Goal: Transaction & Acquisition: Purchase product/service

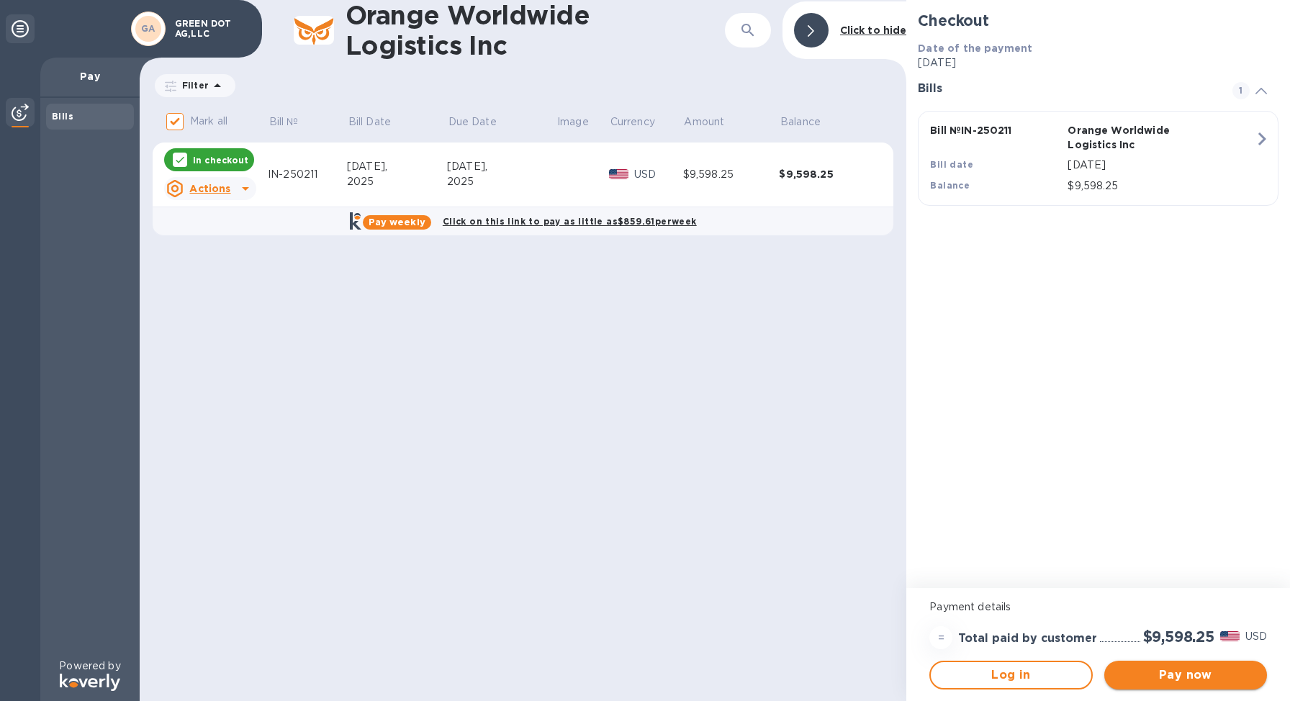
click at [1185, 678] on span "Pay now" at bounding box center [1186, 675] width 140 height 17
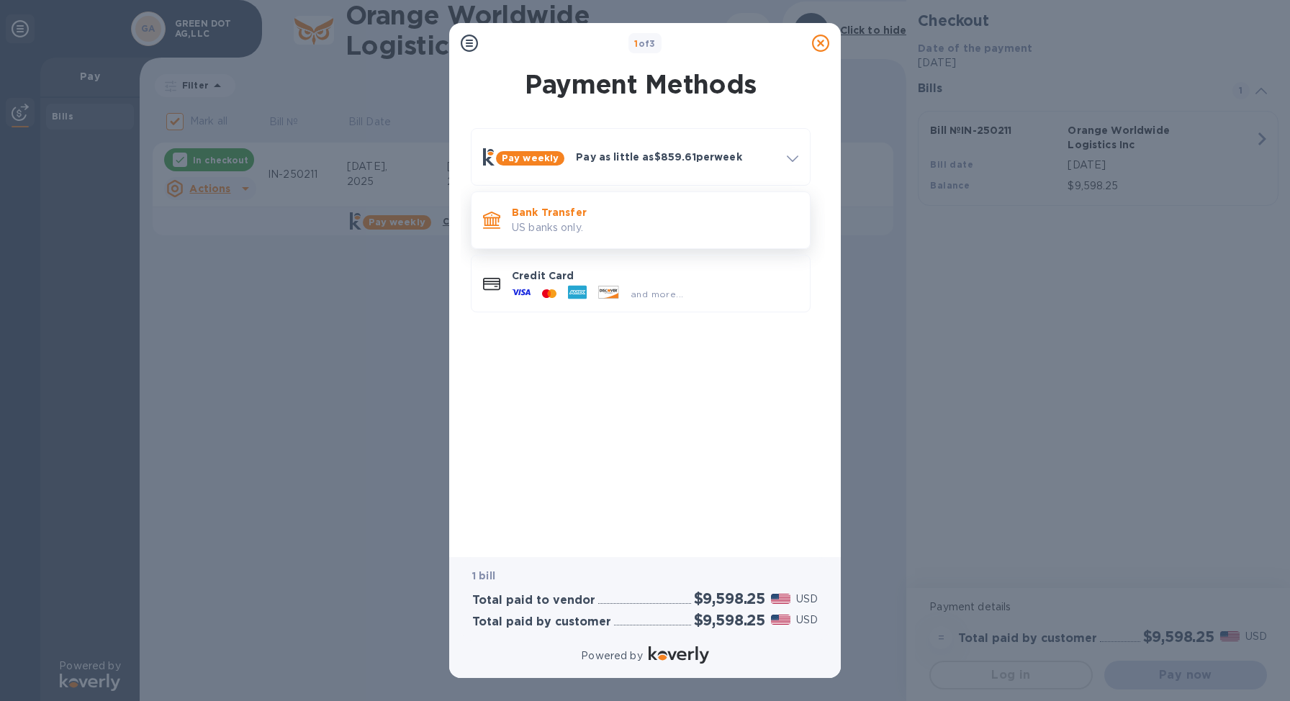
click at [560, 224] on p "US banks only." at bounding box center [655, 227] width 287 height 15
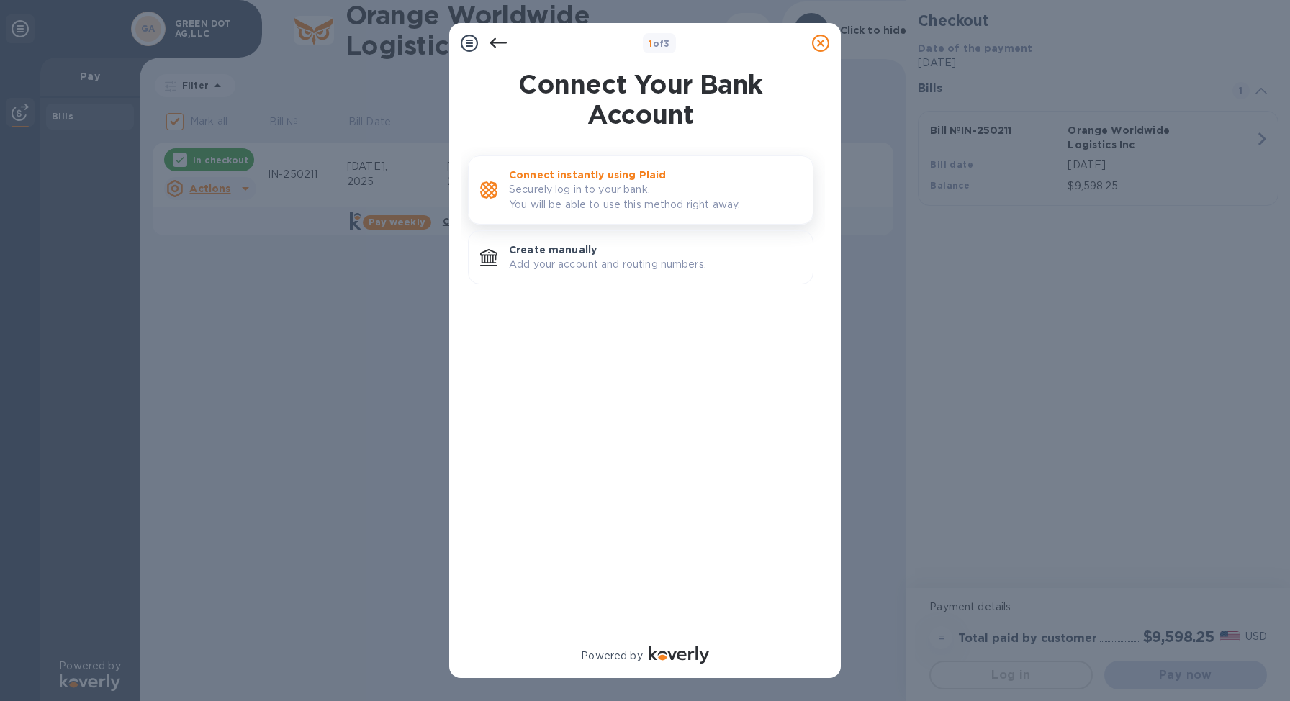
click at [603, 188] on p "Securely log in to your bank. You will be able to use this method right away." at bounding box center [655, 197] width 292 height 30
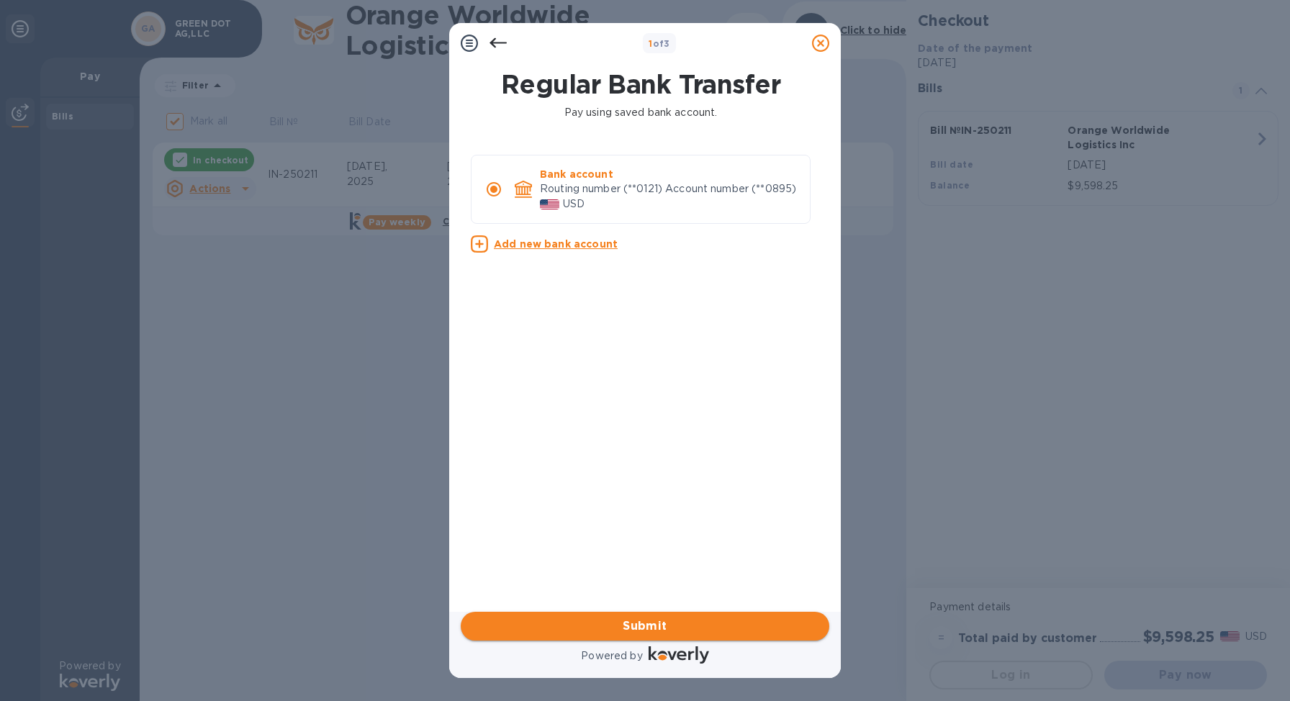
click at [663, 629] on span "Submit" at bounding box center [645, 626] width 346 height 17
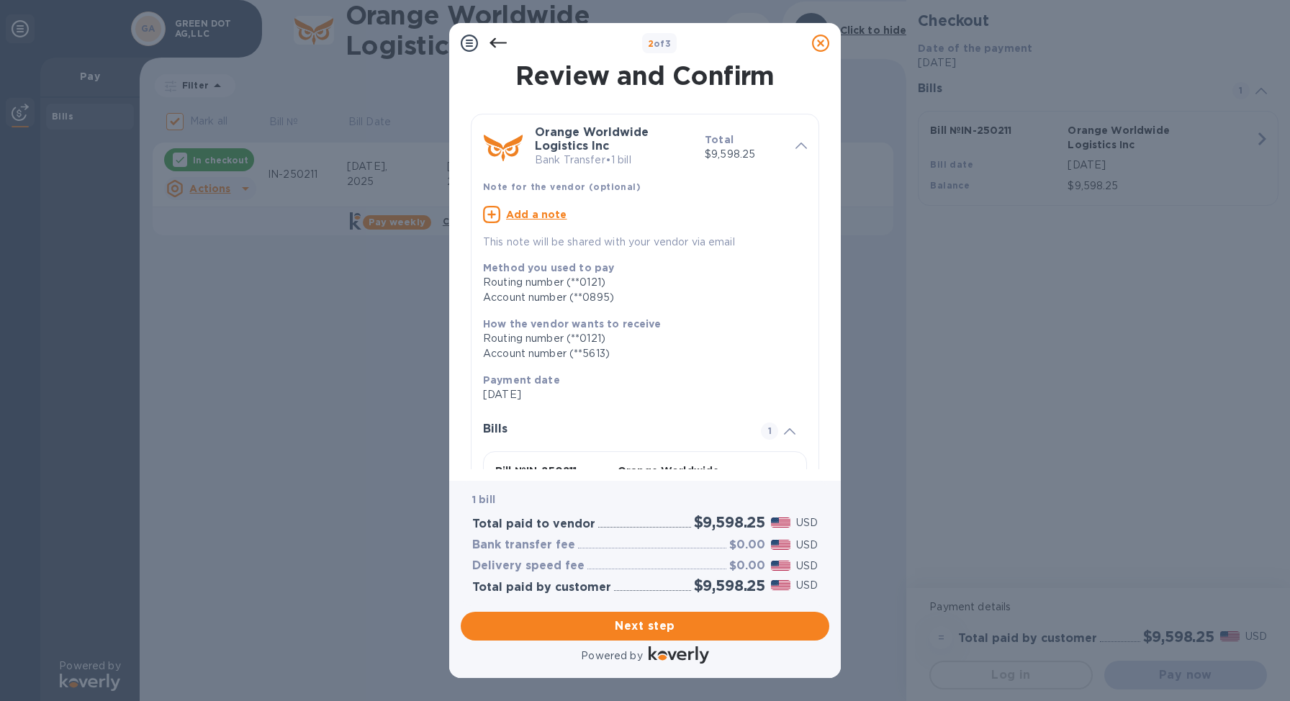
click at [494, 40] on icon at bounding box center [498, 43] width 17 height 10
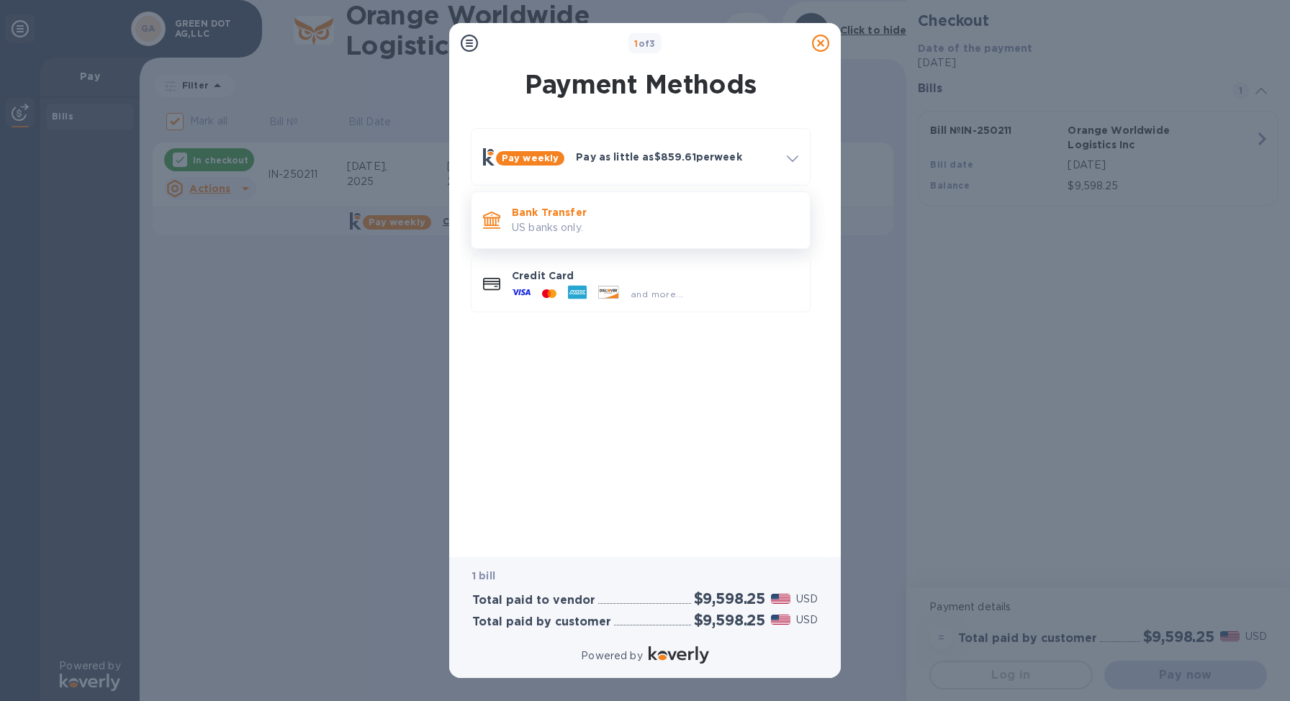
click at [572, 215] on p "Bank Transfer" at bounding box center [655, 212] width 287 height 14
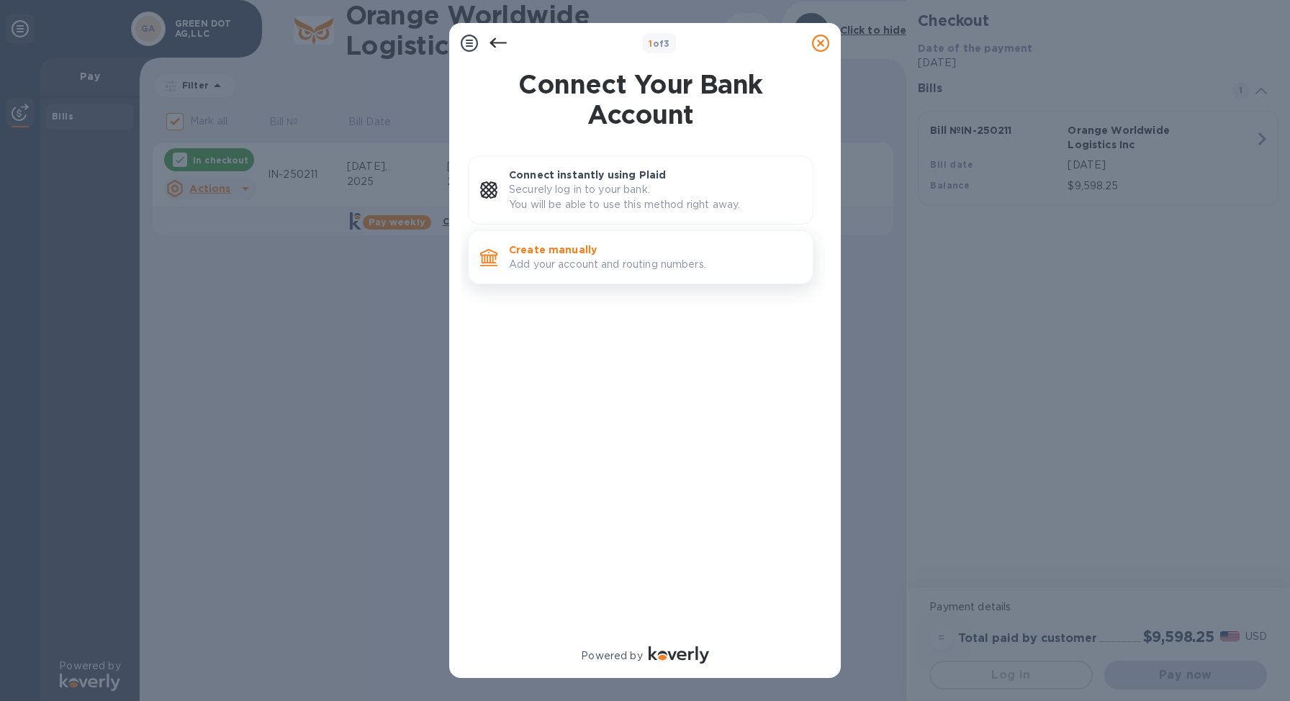
click at [585, 257] on p "Add your account and routing numbers." at bounding box center [655, 264] width 292 height 15
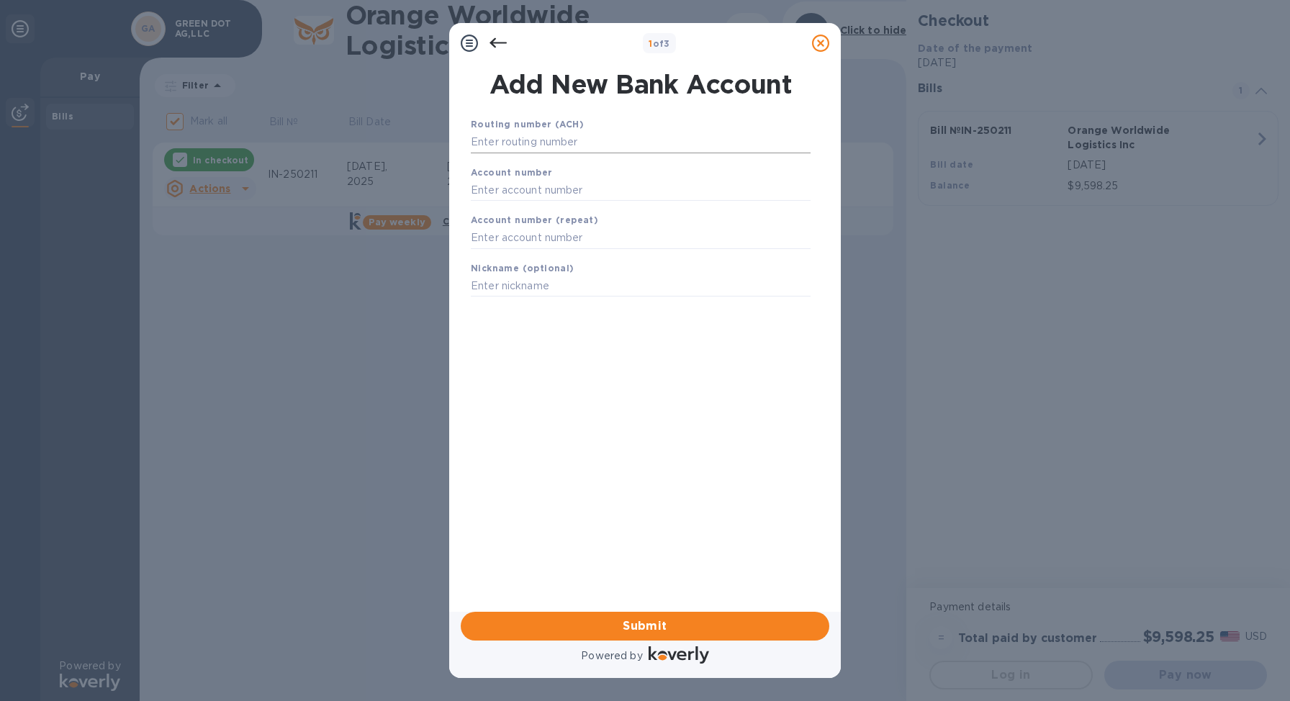
click at [539, 141] on input "text" at bounding box center [641, 143] width 340 height 22
type input "122100024"
click at [500, 201] on input "text" at bounding box center [641, 208] width 340 height 22
type input "326773998"
click at [502, 257] on input "text" at bounding box center [641, 257] width 340 height 22
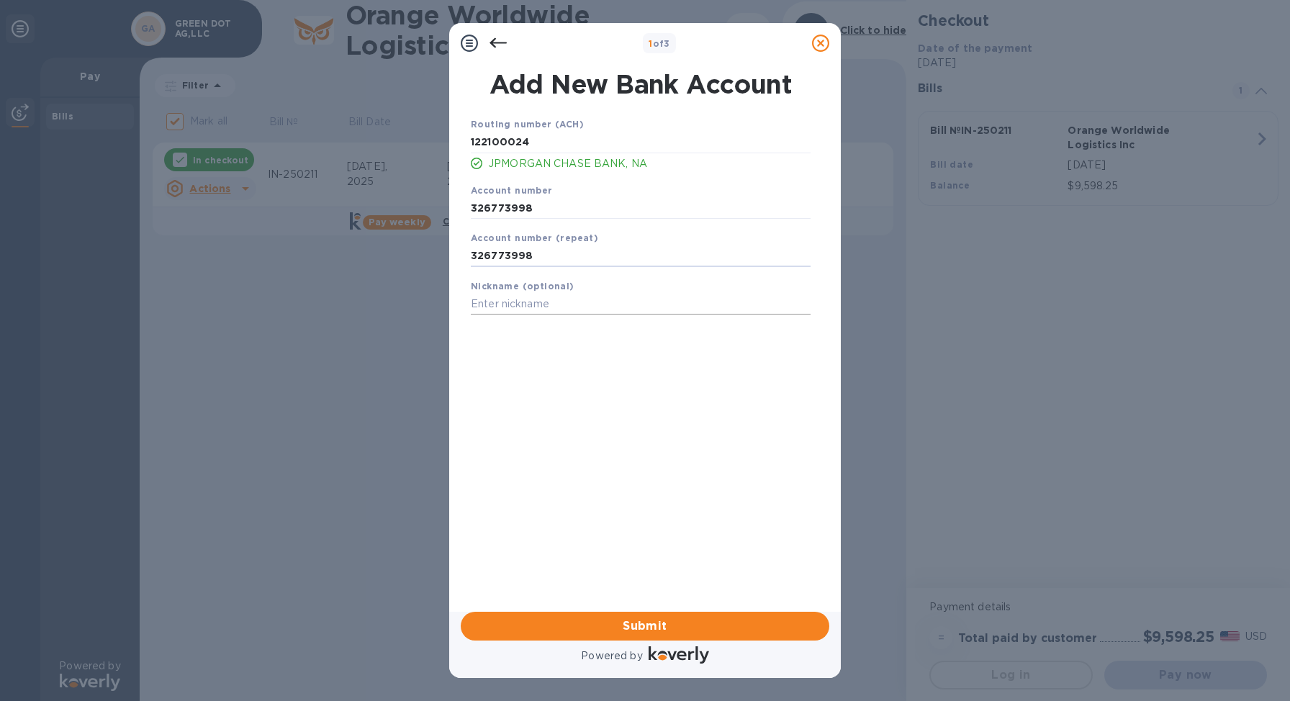
type input "326773998"
click at [496, 309] on input "text" at bounding box center [641, 305] width 340 height 22
type input "[PERSON_NAME]"
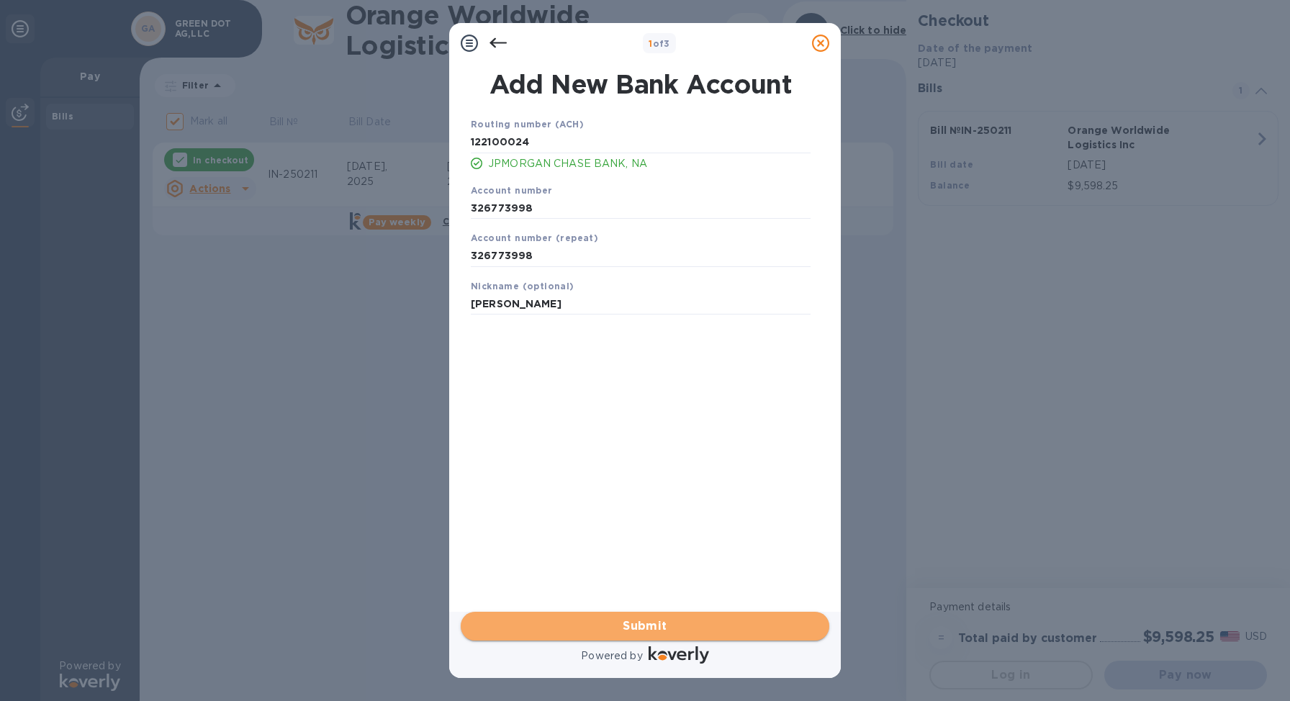
click at [677, 629] on span "Submit" at bounding box center [645, 626] width 346 height 17
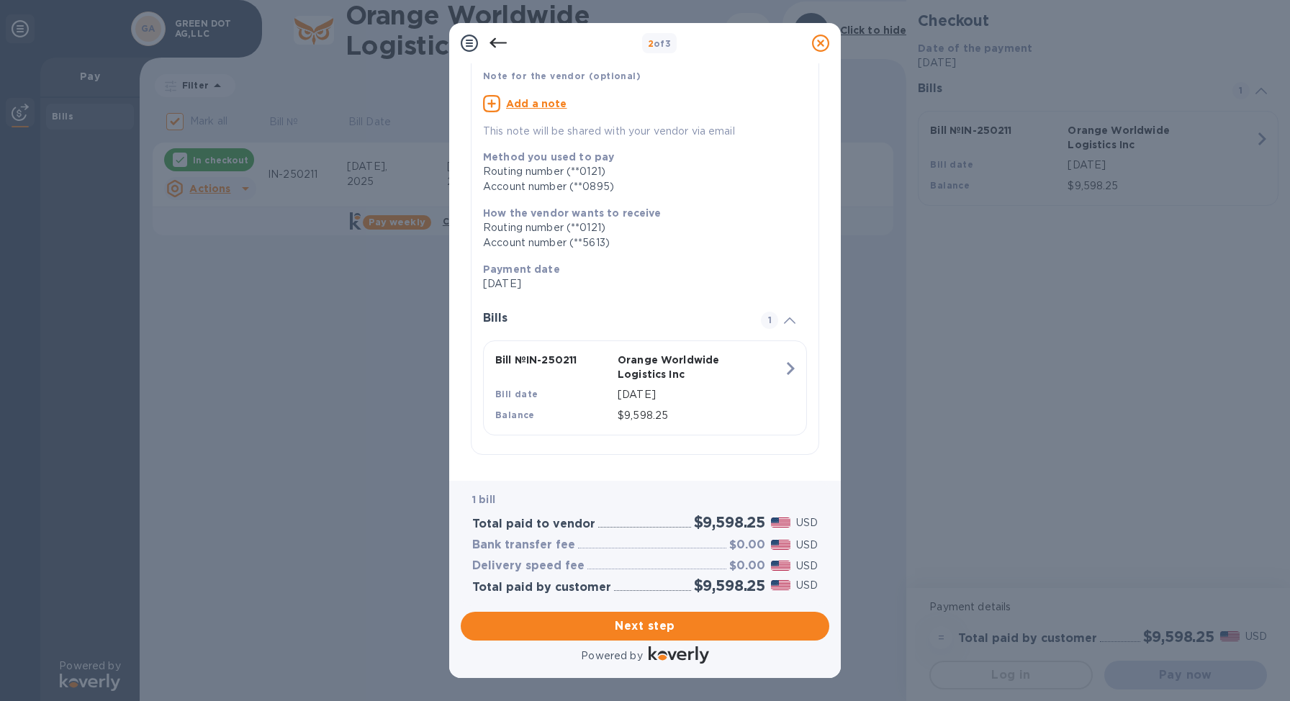
scroll to position [112, 0]
click at [634, 626] on span "Next step" at bounding box center [645, 626] width 346 height 17
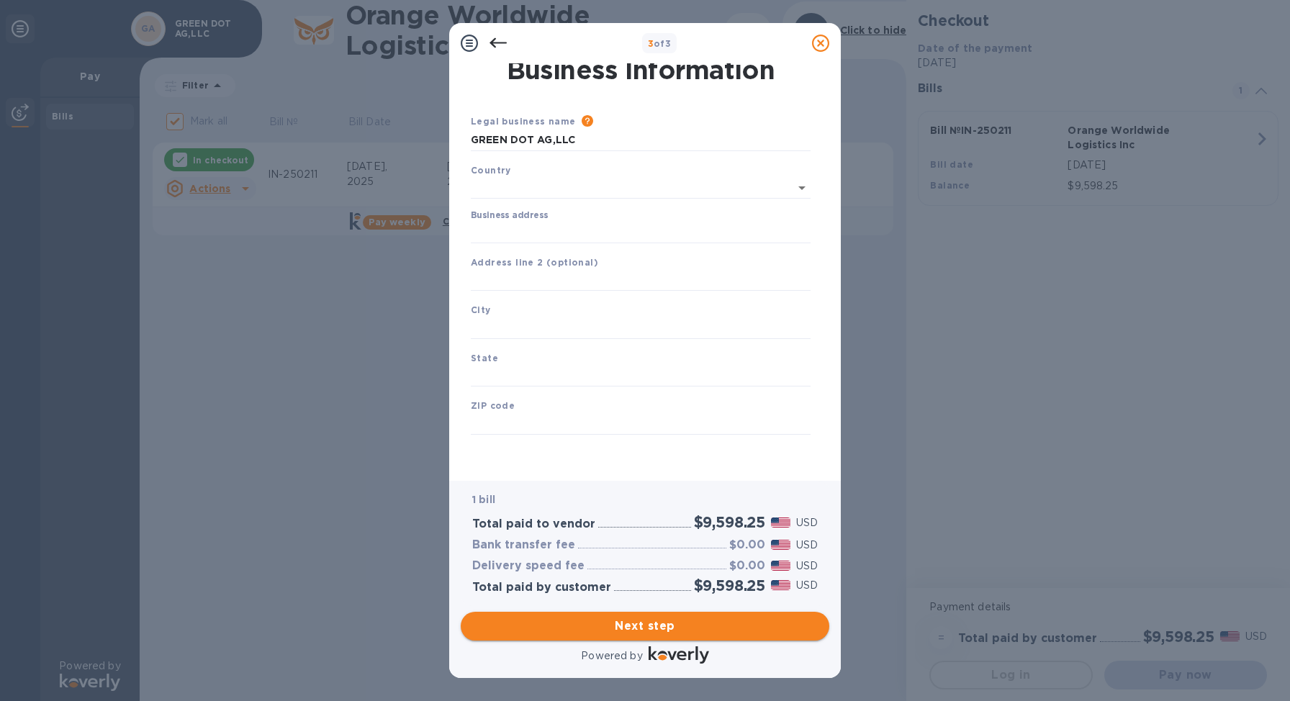
scroll to position [4, 0]
type input "[GEOGRAPHIC_DATA]"
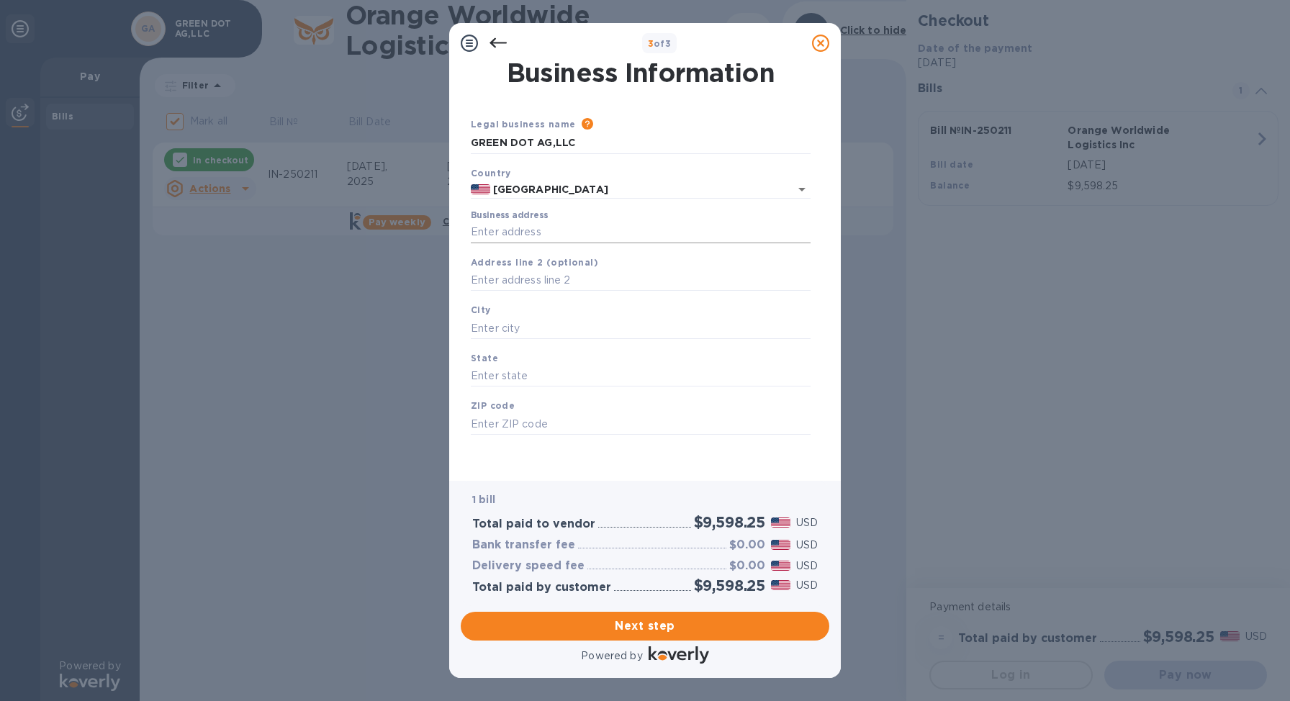
click at [493, 228] on input "Business address" at bounding box center [641, 233] width 340 height 22
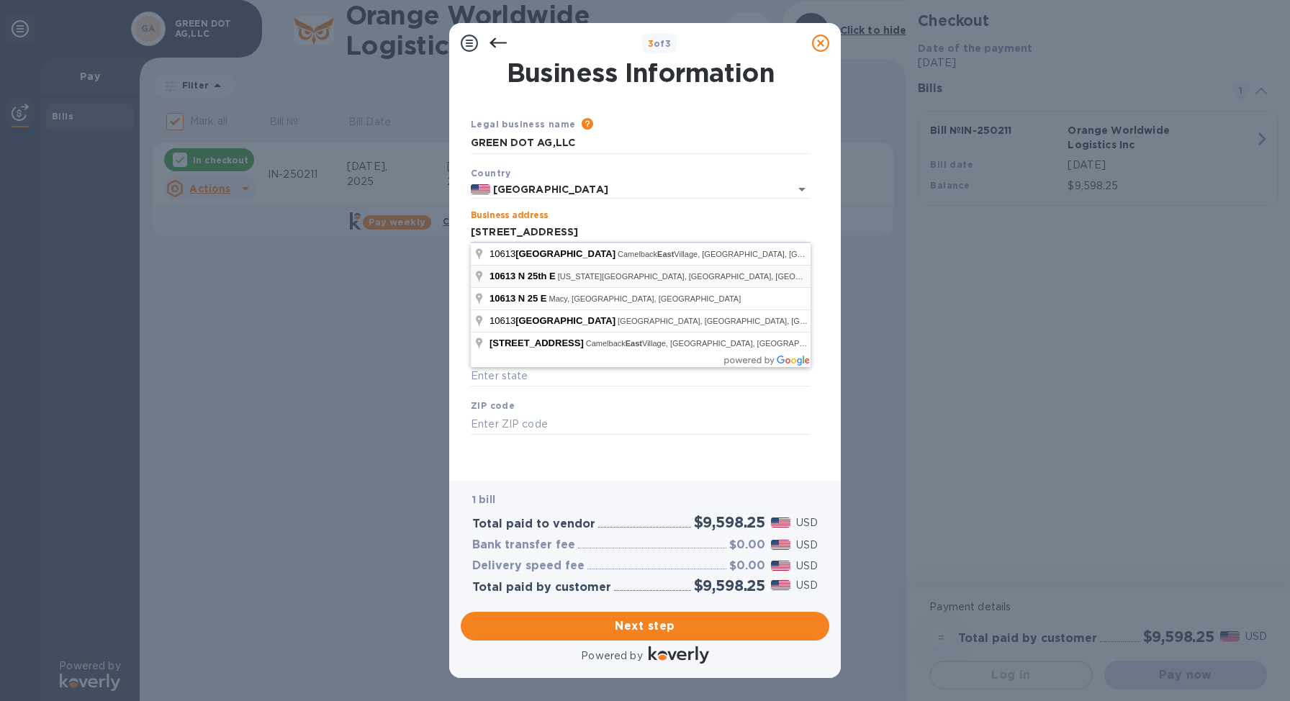
type input "10613 25th East"
type input "[US_STATE][GEOGRAPHIC_DATA]"
type input "ID"
type input "83401"
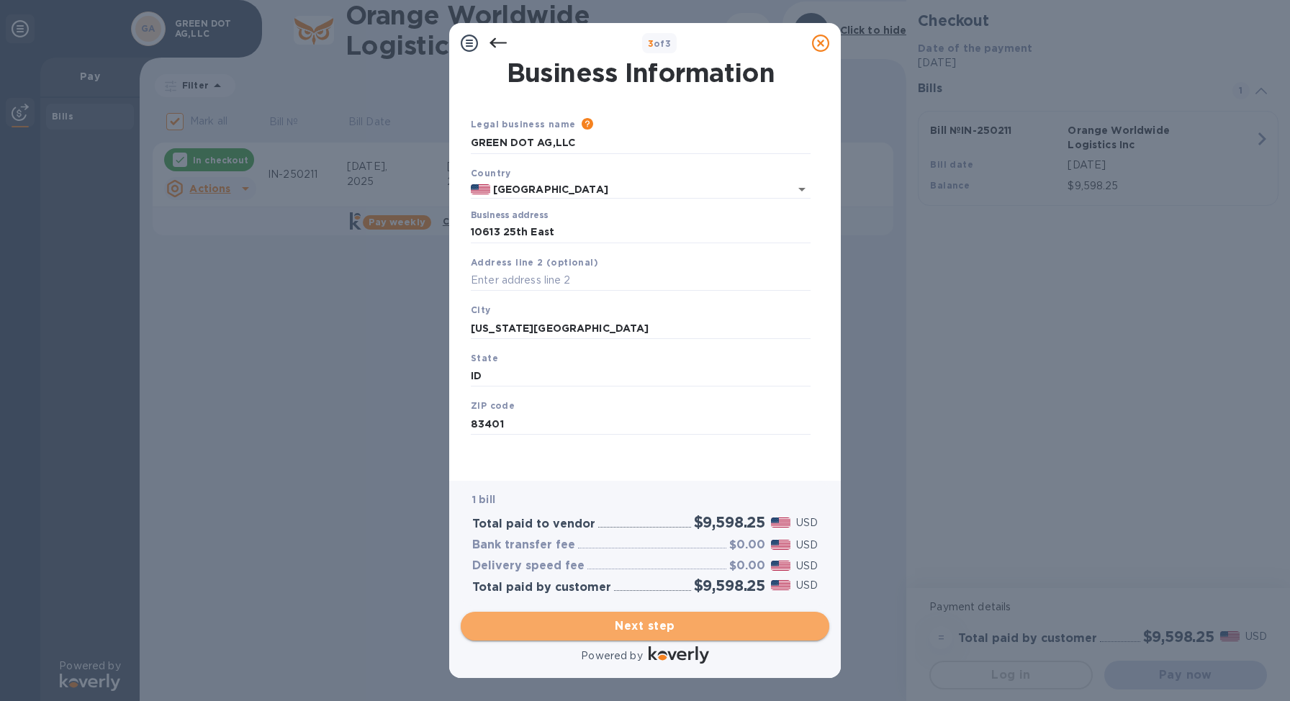
click at [655, 631] on span "Next step" at bounding box center [645, 626] width 346 height 17
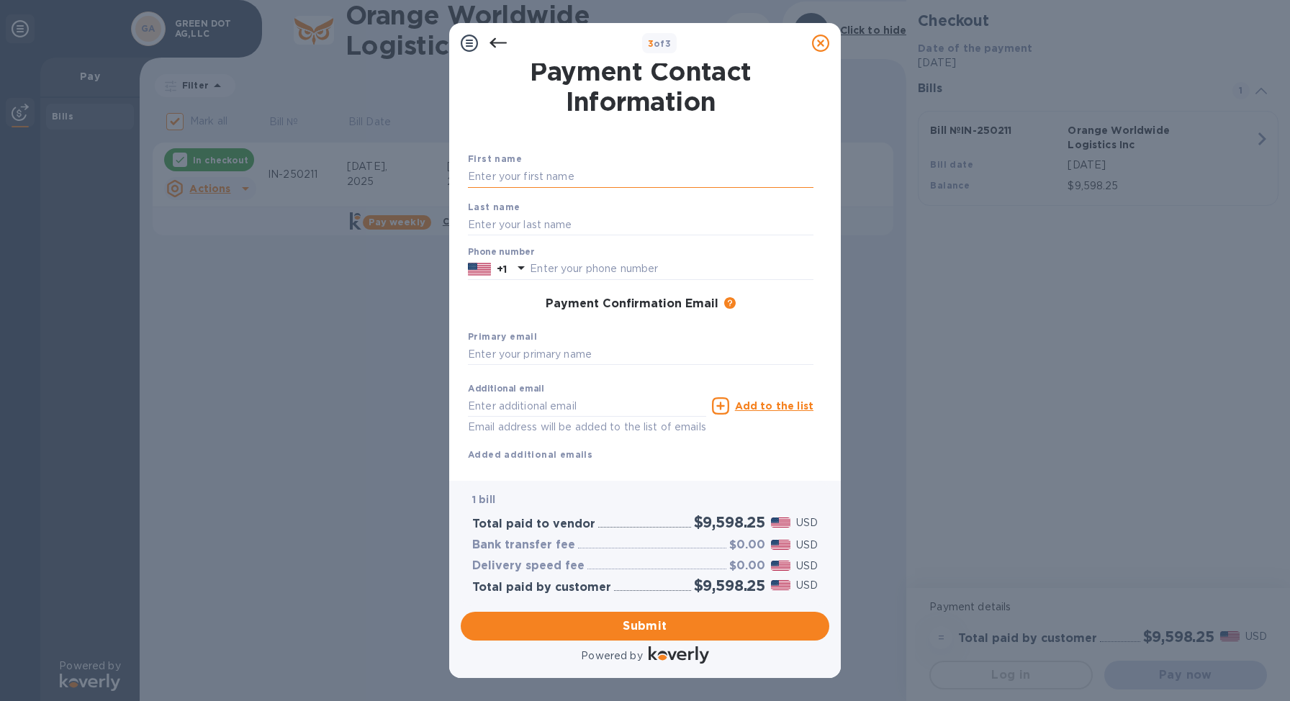
click at [520, 175] on input "text" at bounding box center [641, 177] width 346 height 22
type input "[PERSON_NAME]"
click at [508, 222] on input "text" at bounding box center [641, 225] width 346 height 22
type input "[PERSON_NAME]"
click at [507, 266] on p "+1" at bounding box center [502, 269] width 10 height 14
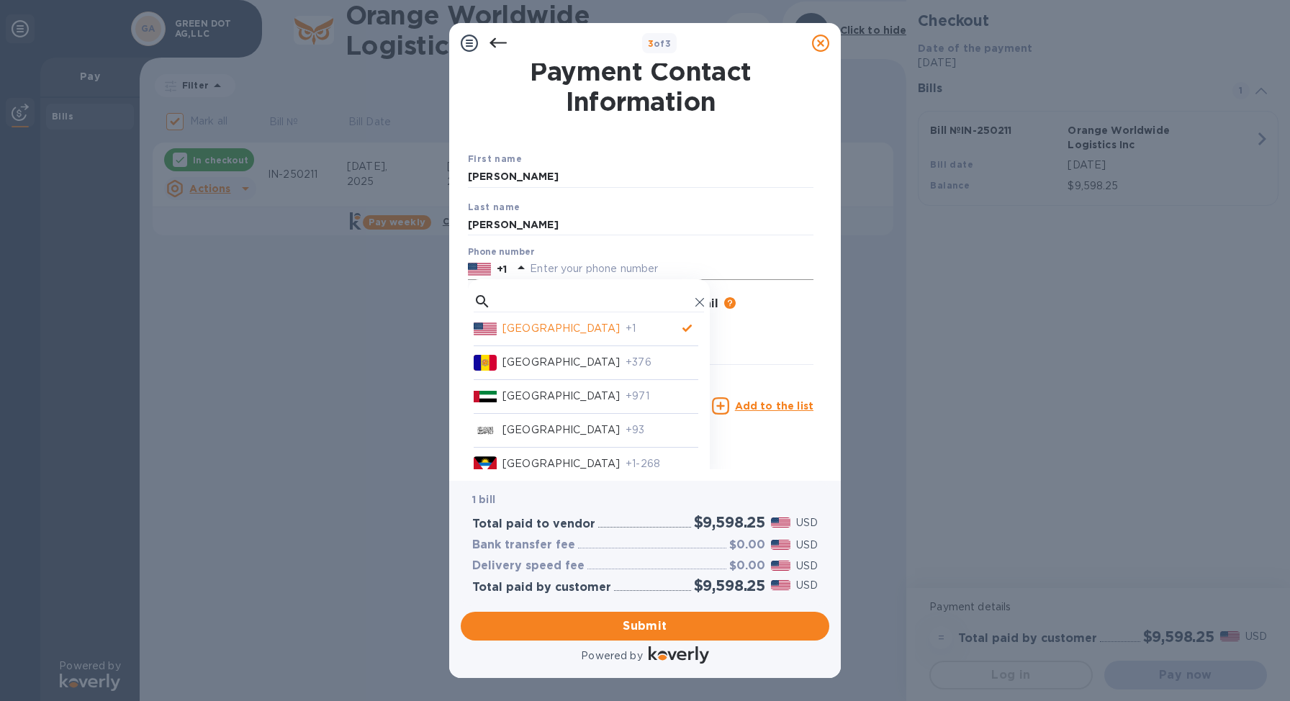
click at [548, 268] on input "text" at bounding box center [672, 269] width 284 height 22
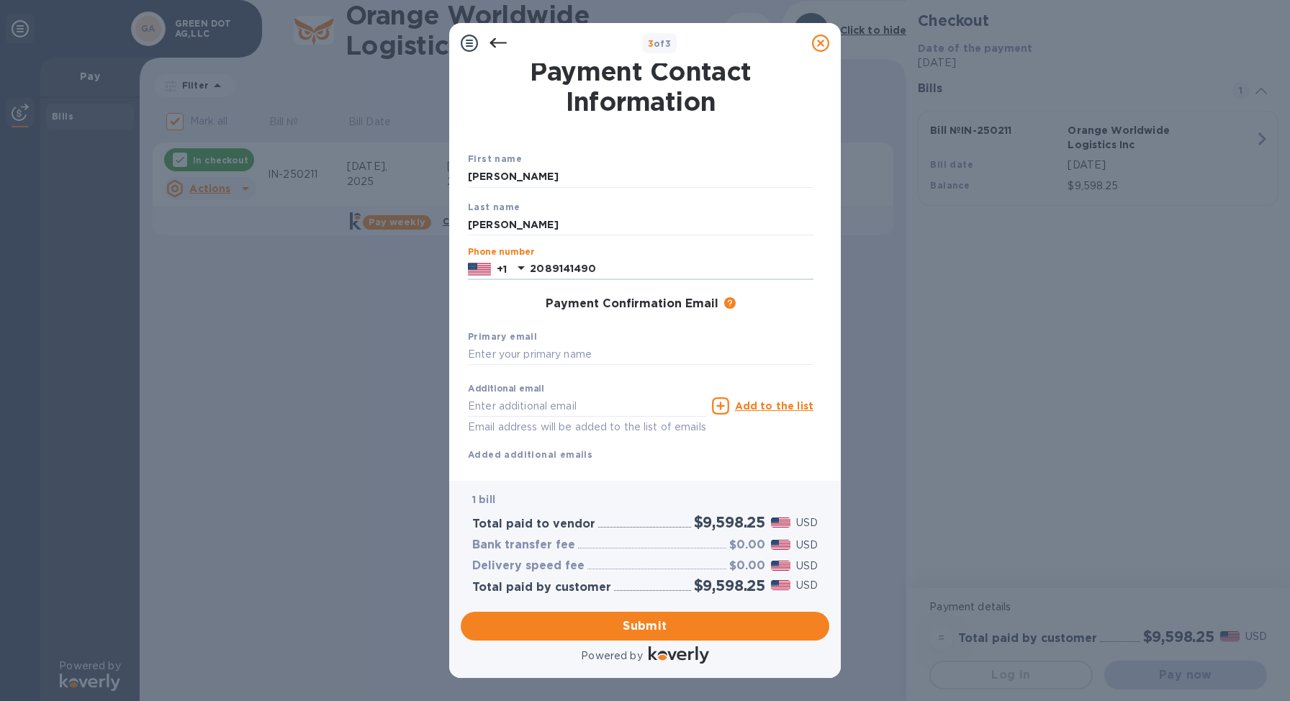
type input "2089141490"
click at [528, 324] on div "Primary email" at bounding box center [640, 347] width 357 height 48
click at [508, 355] on input "text" at bounding box center [641, 355] width 346 height 22
type input "[EMAIL_ADDRESS][DOMAIN_NAME]"
click at [618, 627] on span "Submit" at bounding box center [645, 626] width 346 height 17
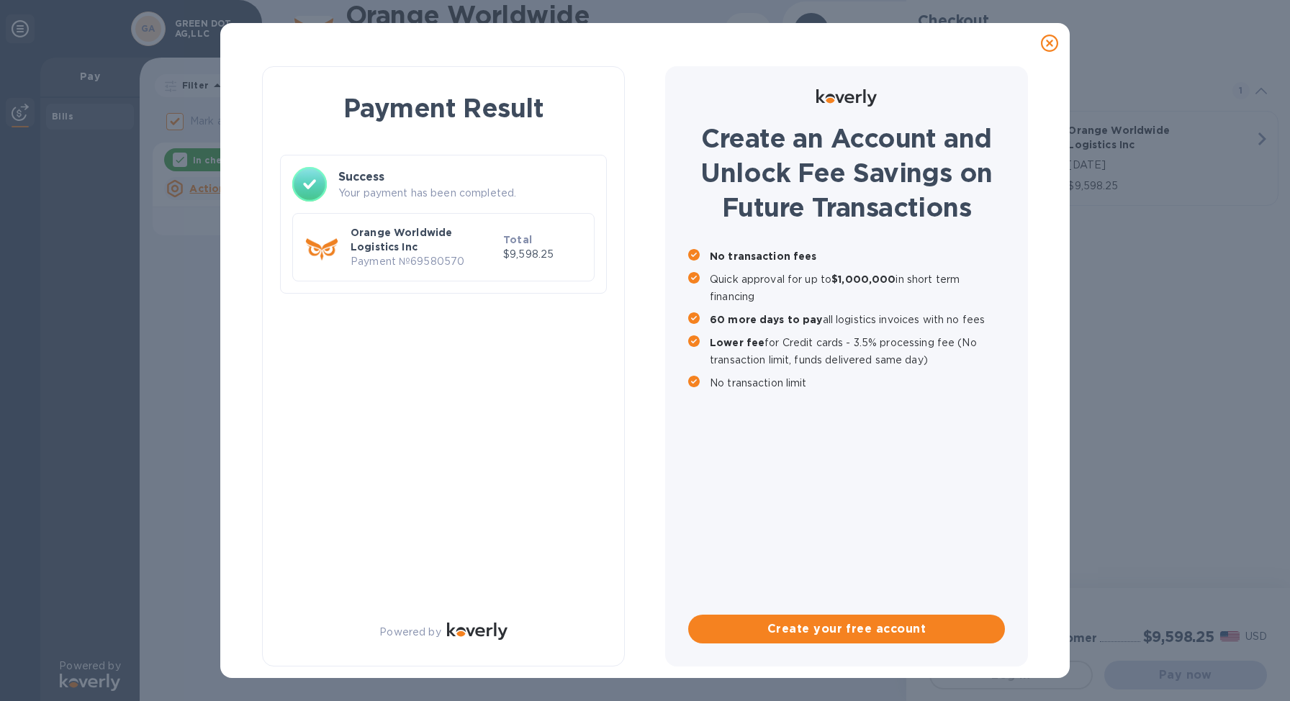
checkbox input "false"
